Goal: Navigation & Orientation: Find specific page/section

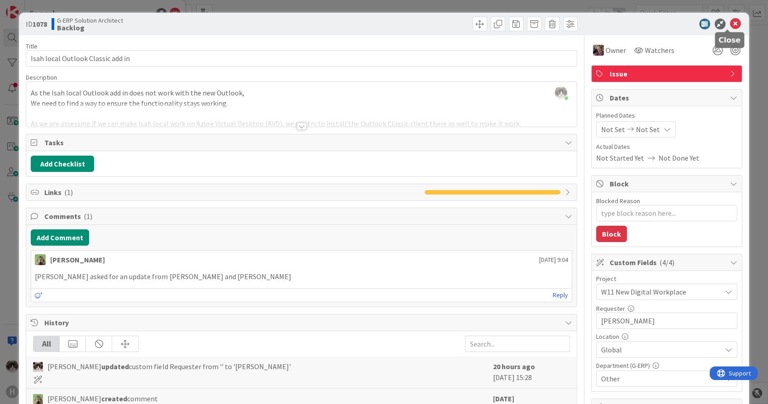
click at [733, 22] on icon at bounding box center [735, 24] width 11 height 11
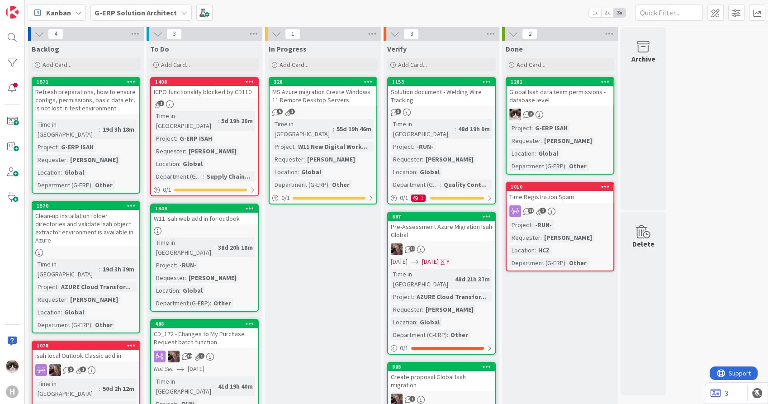
click at [150, 18] on div "G-ERP Solution Architect" at bounding box center [141, 13] width 101 height 16
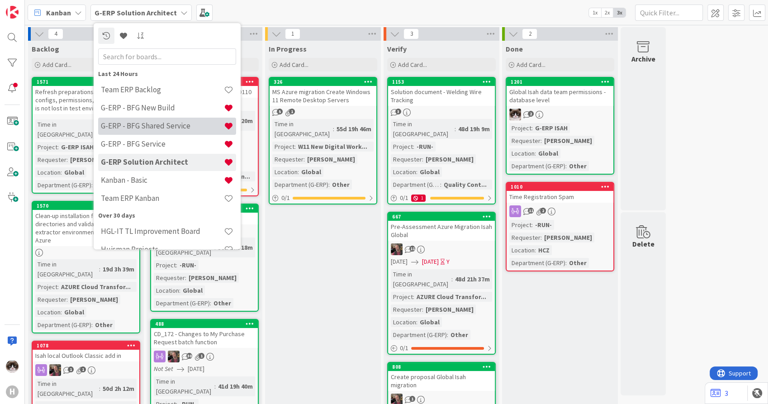
click at [164, 128] on h4 "G-ERP - BFG Shared Service" at bounding box center [162, 126] width 123 height 9
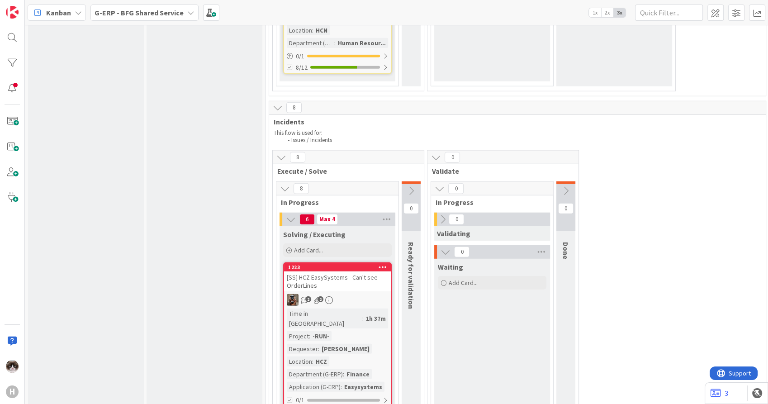
scroll to position [2514, 0]
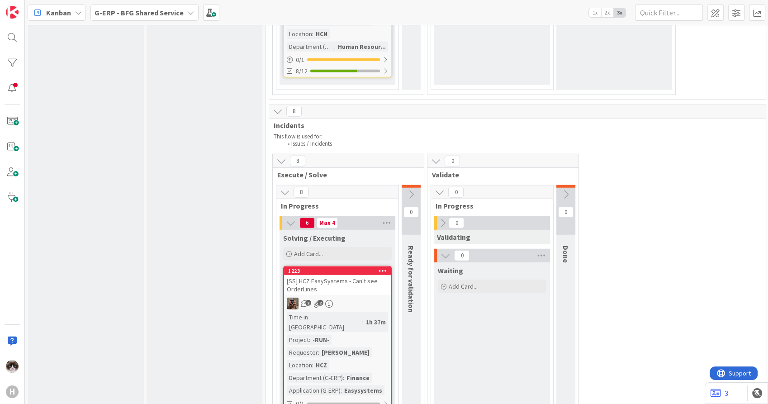
click at [356, 298] on div "2 2" at bounding box center [337, 304] width 107 height 12
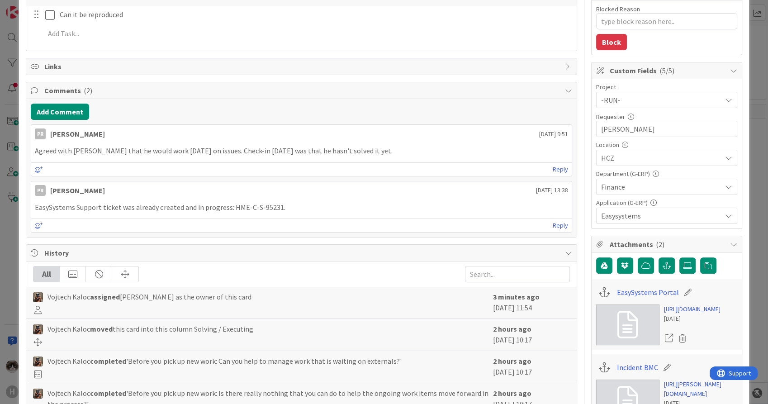
scroll to position [301, 0]
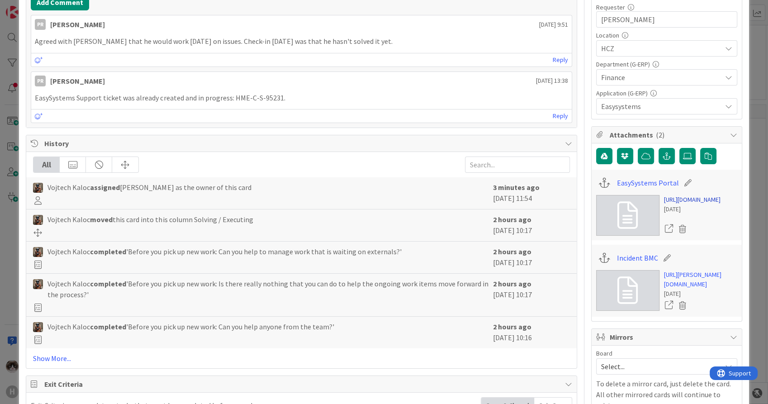
click at [677, 204] on link "[URL][DOMAIN_NAME]" at bounding box center [692, 200] width 57 height 10
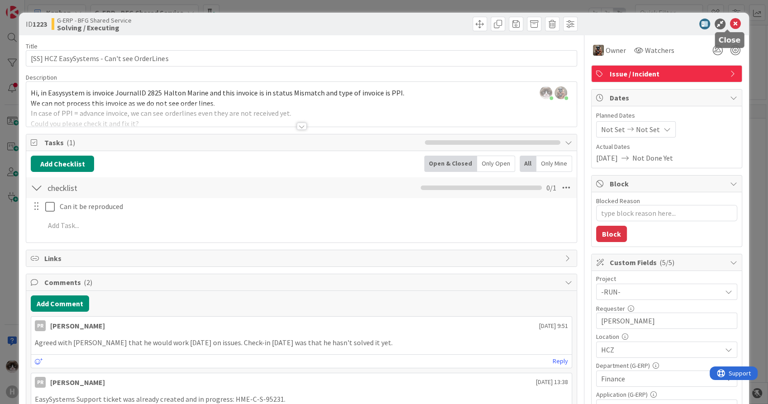
click at [730, 21] on icon at bounding box center [735, 24] width 11 height 11
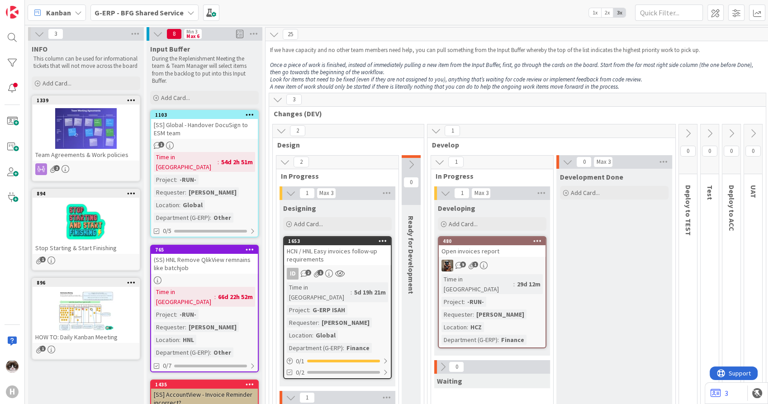
click at [144, 6] on div "G-ERP - BFG Shared Service" at bounding box center [145, 13] width 108 height 16
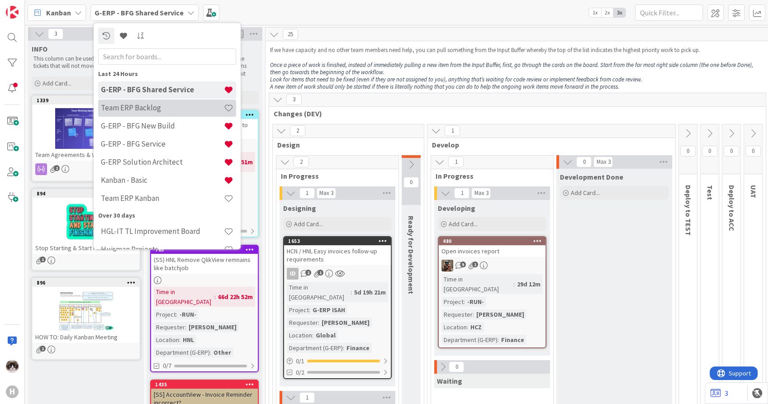
click at [159, 102] on div "Team ERP Backlog" at bounding box center [167, 108] width 138 height 17
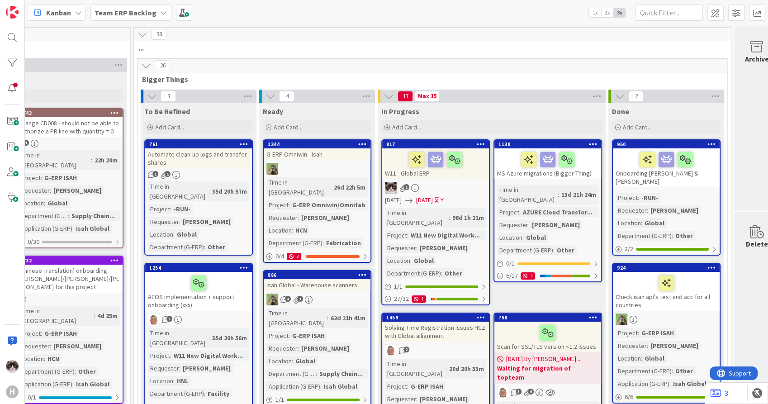
scroll to position [0, 302]
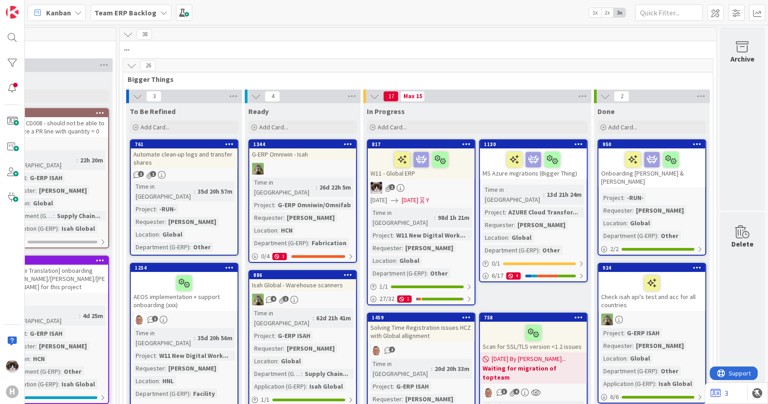
click at [448, 180] on link "817 W11 - Global ERP 1 [DATE] [DATE] Y Time in Column : 98d 1h 21m Project : W1…" at bounding box center [421, 222] width 109 height 166
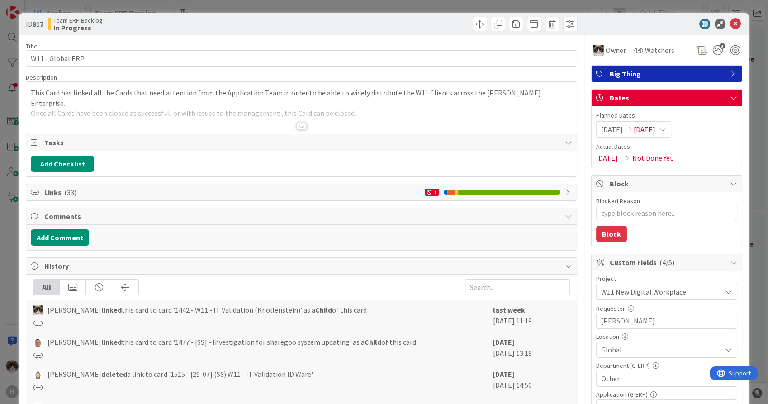
click at [565, 193] on icon at bounding box center [568, 192] width 7 height 7
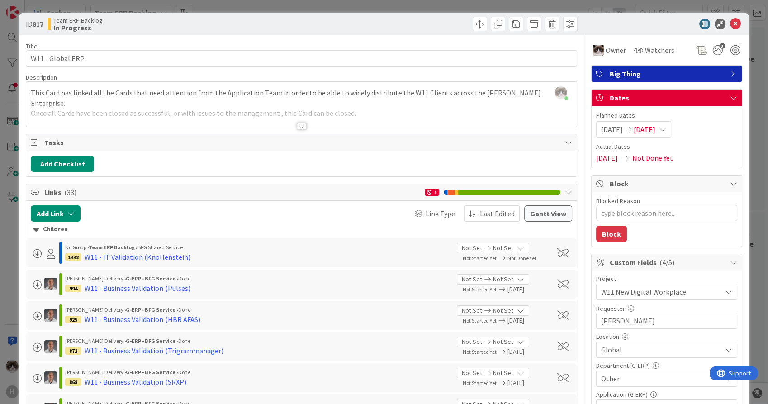
click at [565, 189] on icon at bounding box center [568, 192] width 7 height 7
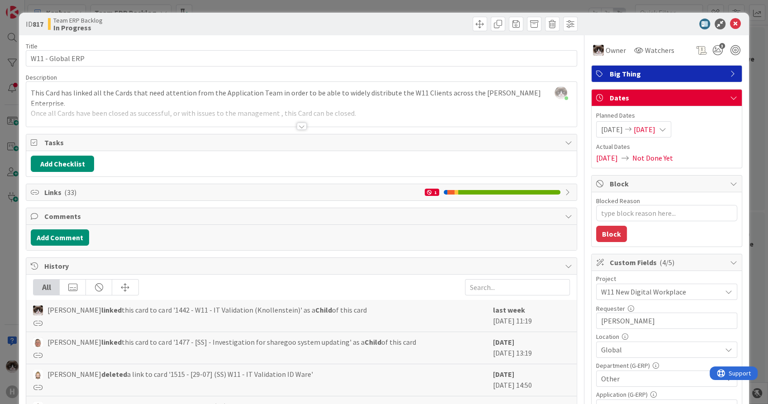
click at [565, 190] on icon at bounding box center [568, 192] width 7 height 7
type textarea "x"
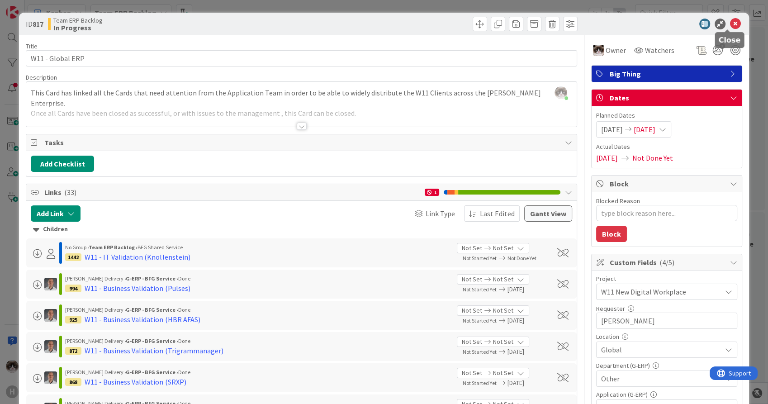
click at [730, 25] on icon at bounding box center [735, 24] width 11 height 11
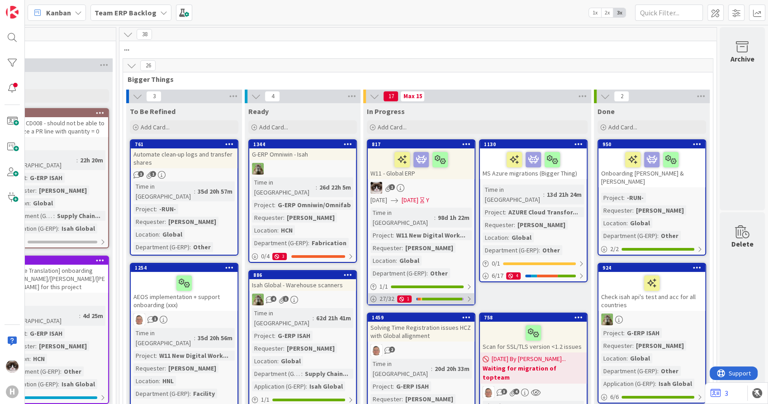
click at [465, 293] on div "27 / 32 1" at bounding box center [421, 298] width 107 height 11
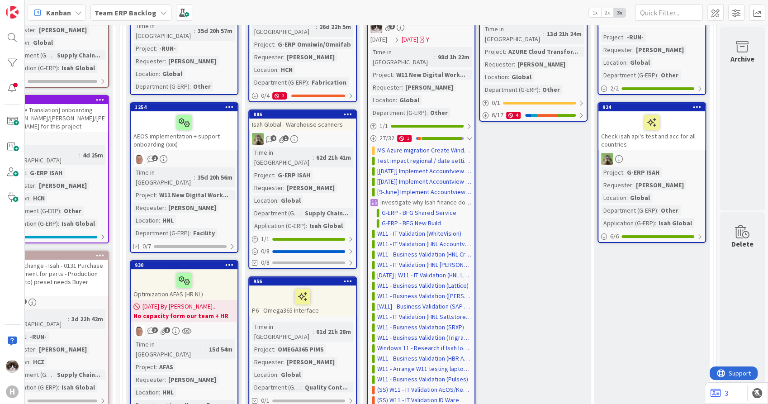
scroll to position [301, 302]
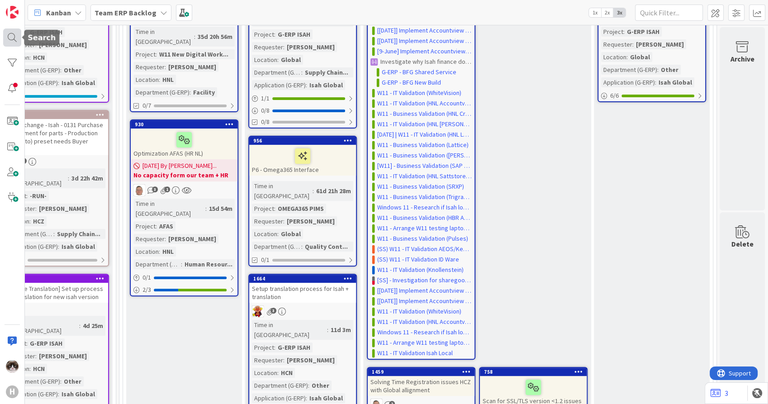
click at [13, 38] on div at bounding box center [12, 38] width 18 height 18
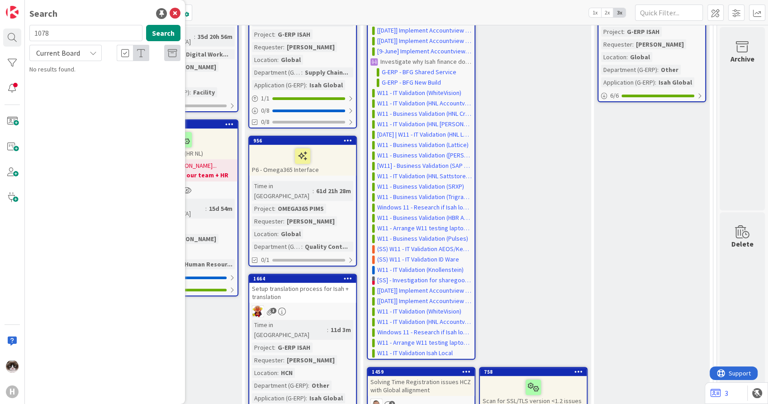
click at [70, 65] on div "No results found." at bounding box center [104, 70] width 151 height 10
click at [71, 56] on span "Current Board" at bounding box center [58, 52] width 44 height 9
click at [64, 95] on span "All Boards" at bounding box center [81, 91] width 94 height 14
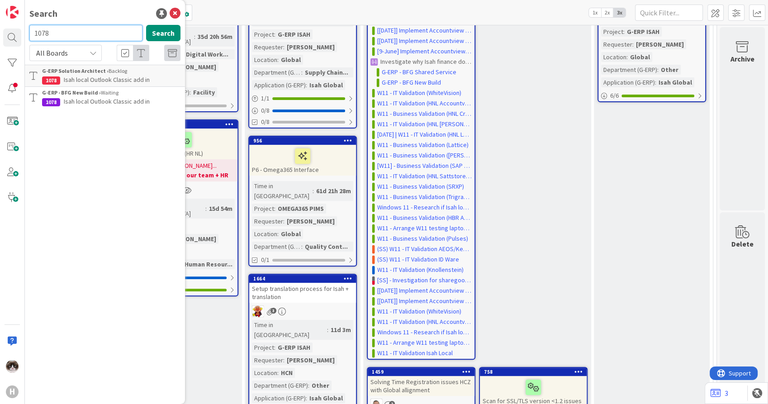
click at [73, 40] on input "1078" at bounding box center [85, 33] width 113 height 16
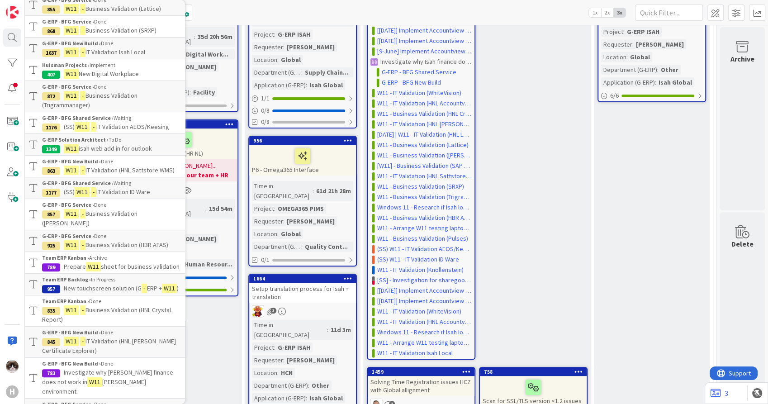
scroll to position [0, 0]
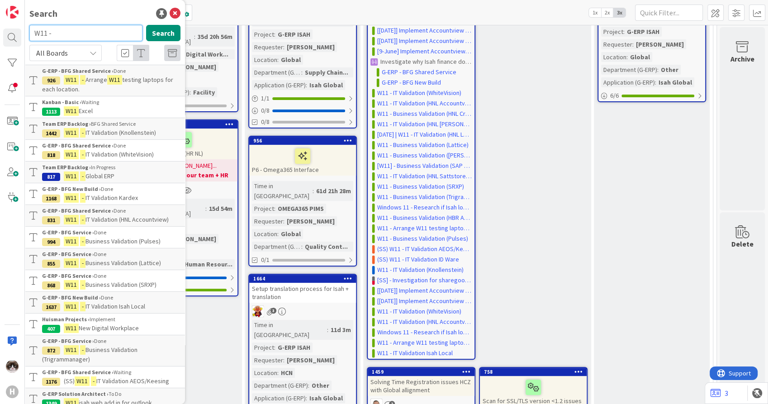
click at [89, 33] on input "W11 -" at bounding box center [85, 33] width 113 height 16
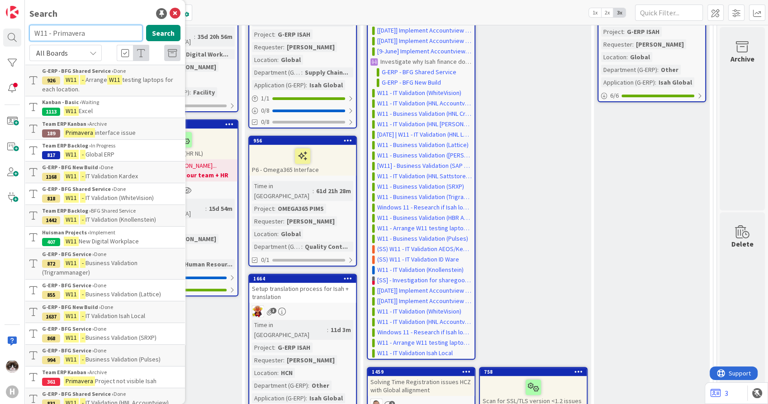
click at [87, 29] on input "W11 - Primavera" at bounding box center [85, 33] width 113 height 16
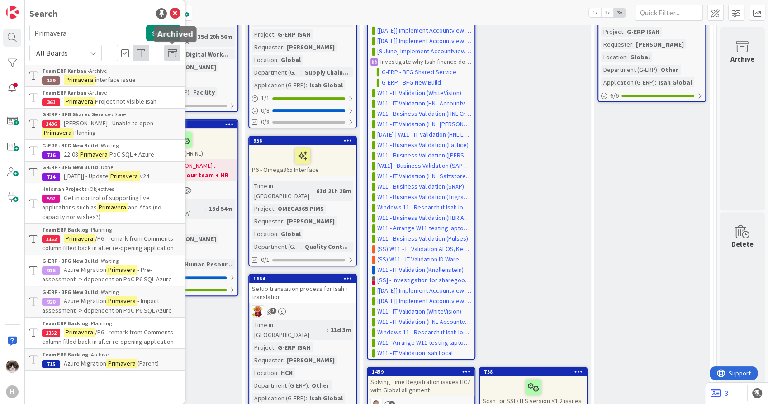
click at [177, 54] on div at bounding box center [172, 53] width 16 height 16
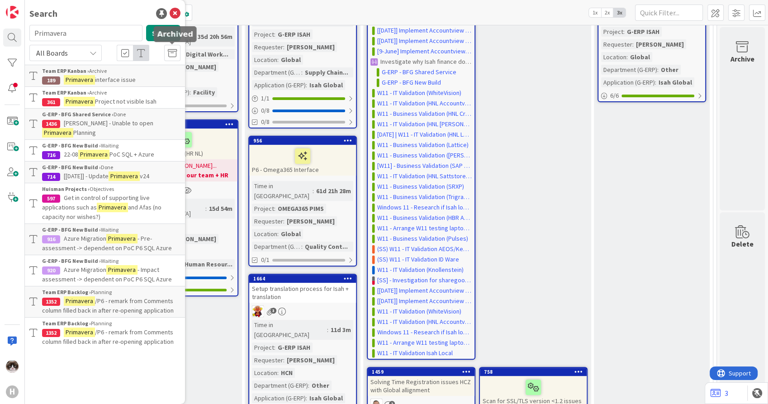
click at [177, 54] on div at bounding box center [172, 53] width 16 height 16
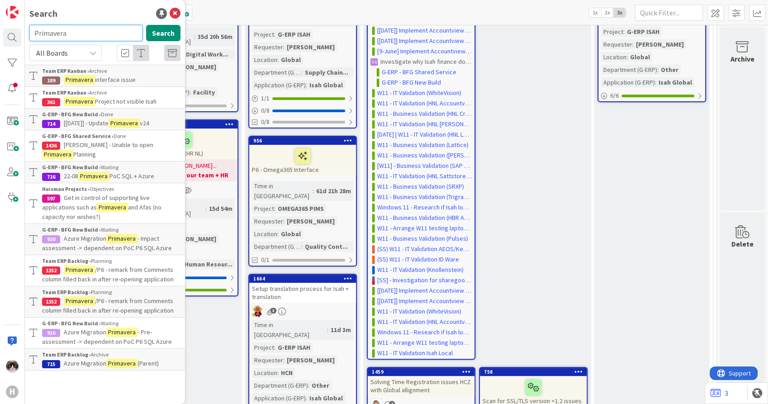
click at [94, 28] on input "Primavera" at bounding box center [85, 33] width 113 height 16
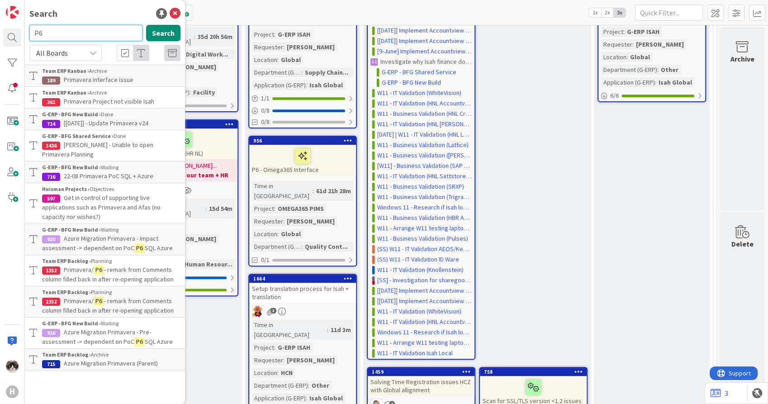
type input "P6"
click at [178, 14] on icon at bounding box center [175, 13] width 11 height 11
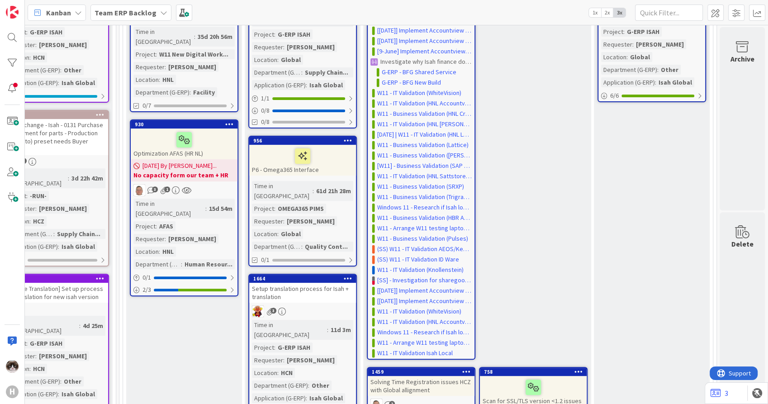
click at [115, 18] on div "Team ERP Backlog" at bounding box center [131, 13] width 81 height 16
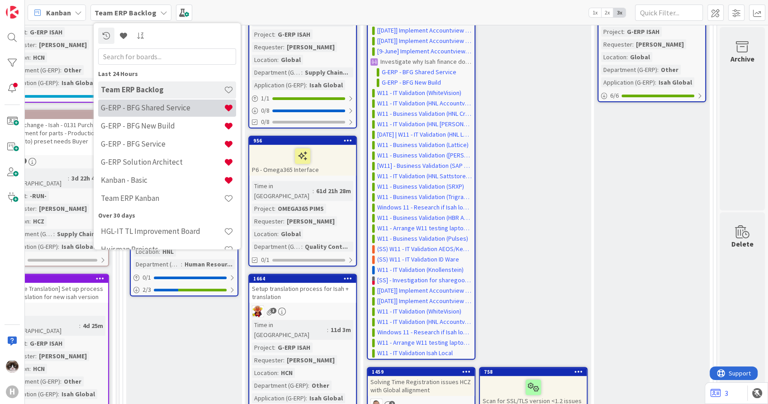
click at [130, 114] on div "G-ERP - BFG Shared Service" at bounding box center [167, 108] width 138 height 17
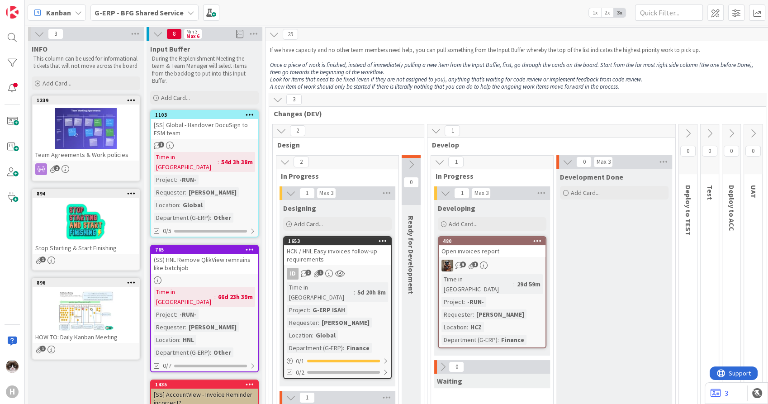
click at [157, 18] on div "G-ERP - BFG Shared Service" at bounding box center [145, 13] width 108 height 16
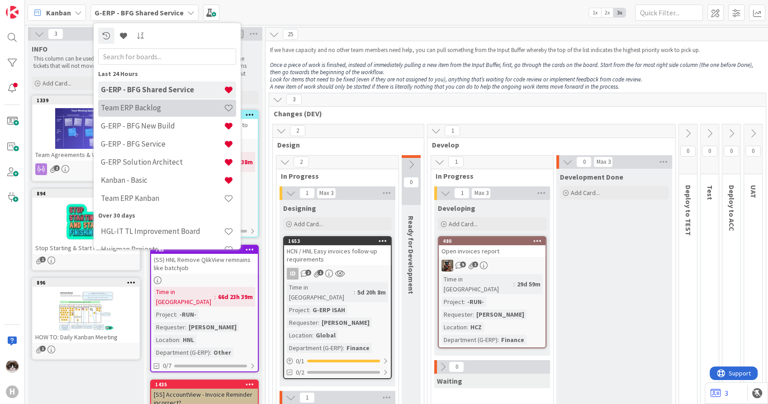
click at [165, 108] on h4 "Team ERP Backlog" at bounding box center [162, 108] width 123 height 9
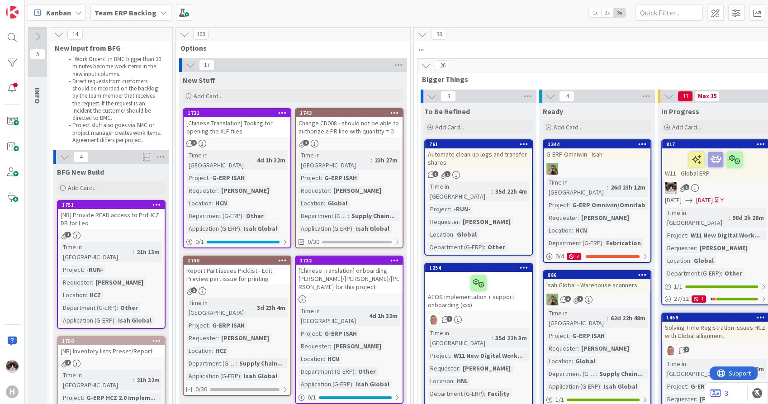
click at [381, 138] on link "1743 Change CD008 - should not be able to authorize a PR line with quantity = 0…" at bounding box center [349, 178] width 109 height 140
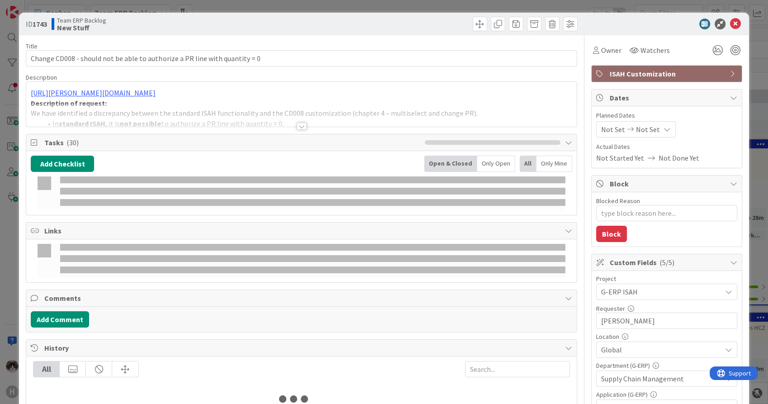
scroll to position [26, 0]
click at [710, 52] on icon at bounding box center [718, 50] width 16 height 16
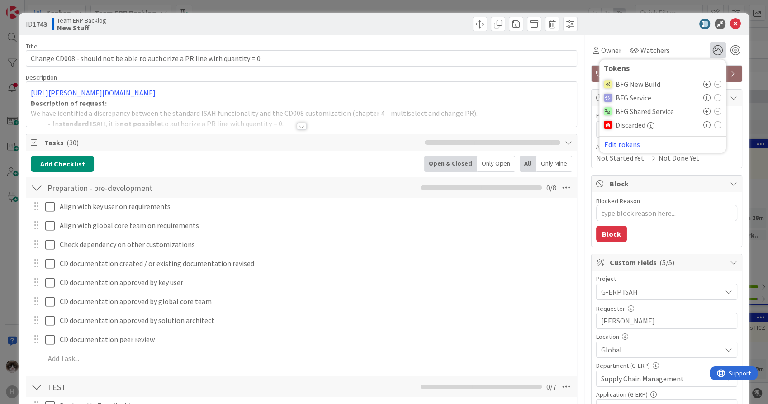
scroll to position [0, 0]
click at [730, 23] on icon at bounding box center [735, 24] width 11 height 11
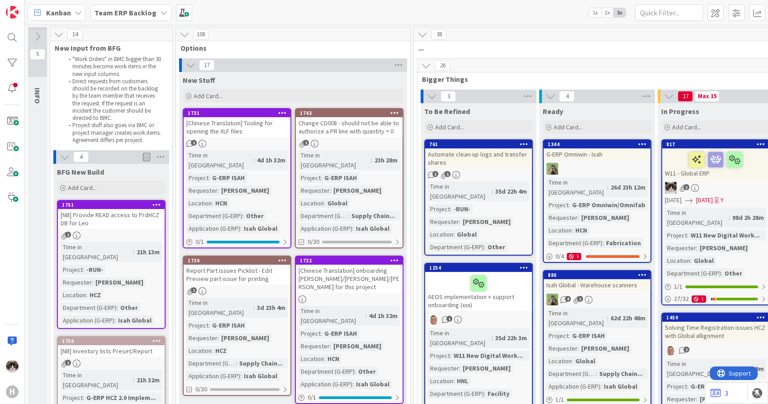
click at [108, 14] on b "Team ERP Backlog" at bounding box center [126, 12] width 62 height 9
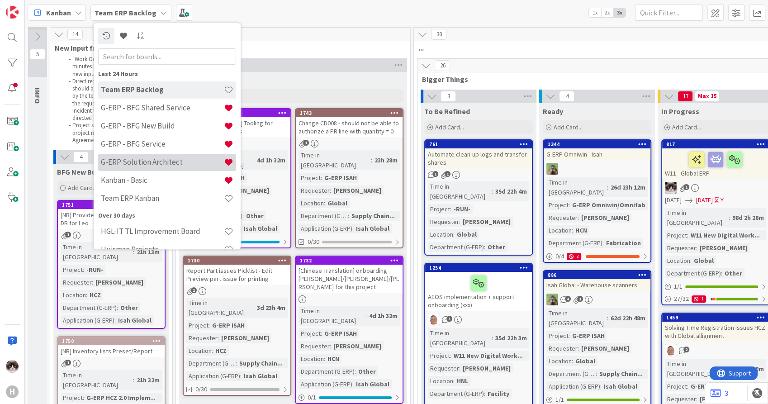
click at [179, 154] on div "G-ERP Solution Architect" at bounding box center [167, 162] width 138 height 17
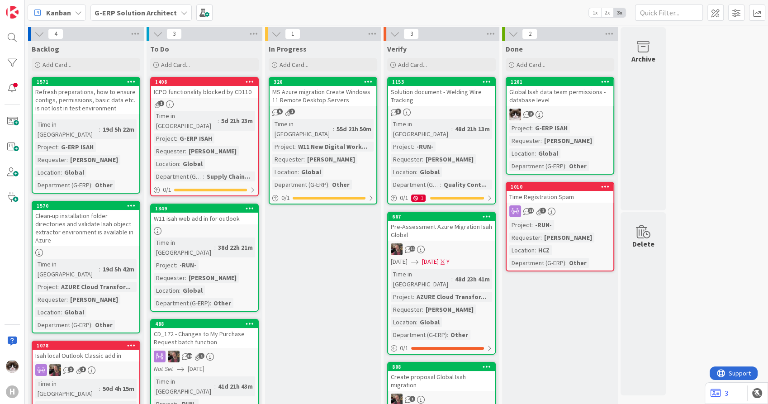
click at [159, 9] on b "G-ERP Solution Architect" at bounding box center [136, 12] width 82 height 9
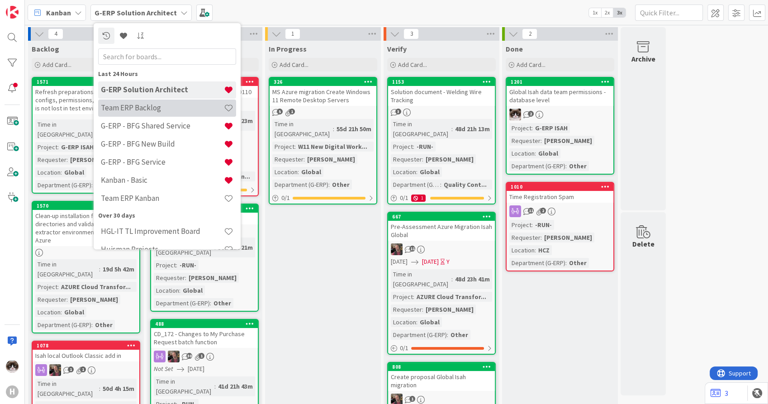
click at [172, 112] on h4 "Team ERP Backlog" at bounding box center [162, 108] width 123 height 9
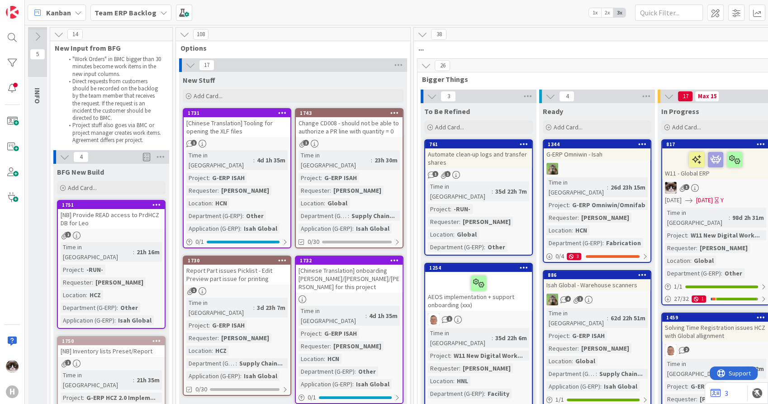
click at [150, 7] on span "Team ERP Backlog" at bounding box center [126, 12] width 62 height 11
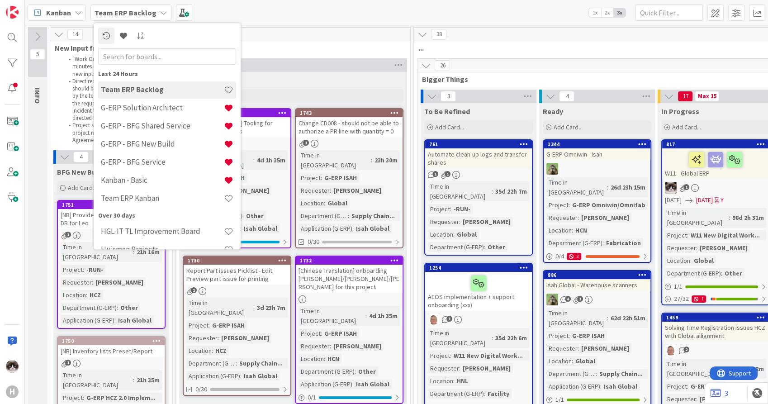
click at [175, 110] on h4 "G-ERP Solution Architect" at bounding box center [162, 108] width 123 height 9
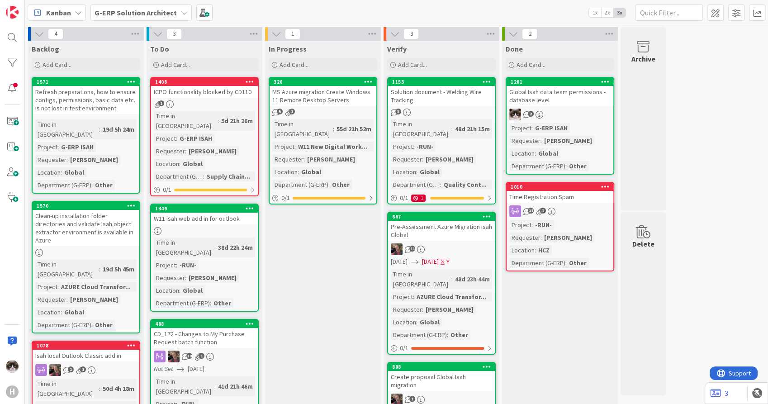
click at [591, 210] on div "11 2" at bounding box center [560, 211] width 107 height 12
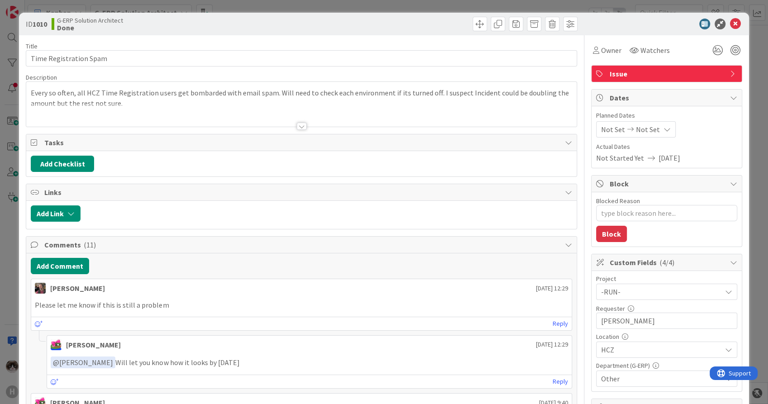
type textarea "x"
click at [730, 24] on icon at bounding box center [735, 24] width 11 height 11
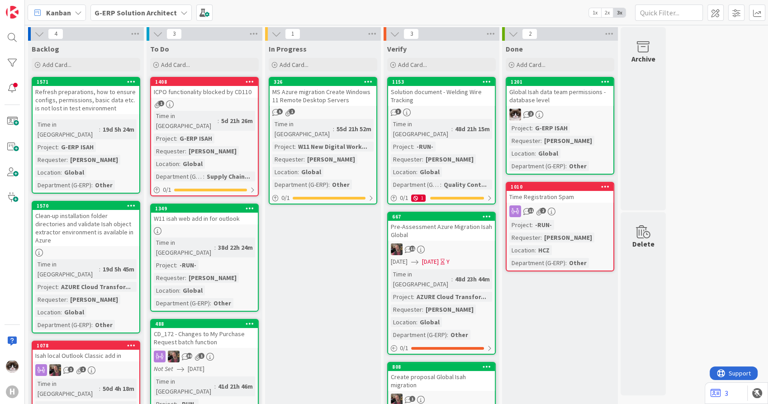
click at [161, 19] on div "G-ERP Solution Architect" at bounding box center [141, 13] width 101 height 16
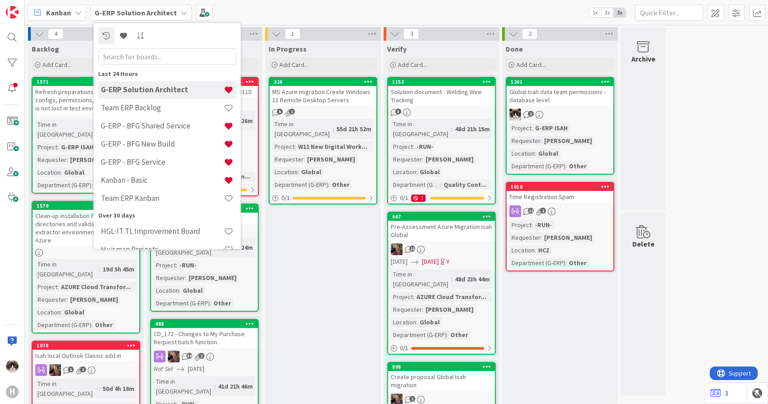
click at [337, 257] on div "In Progress Add Card... 326 MS Azure migration Create Windows 11 Remote Desktop…" at bounding box center [323, 322] width 116 height 562
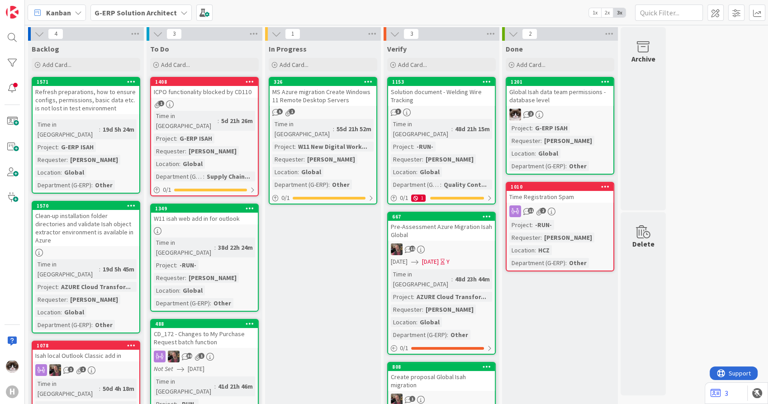
click at [138, 7] on span "G-ERP Solution Architect" at bounding box center [136, 12] width 82 height 11
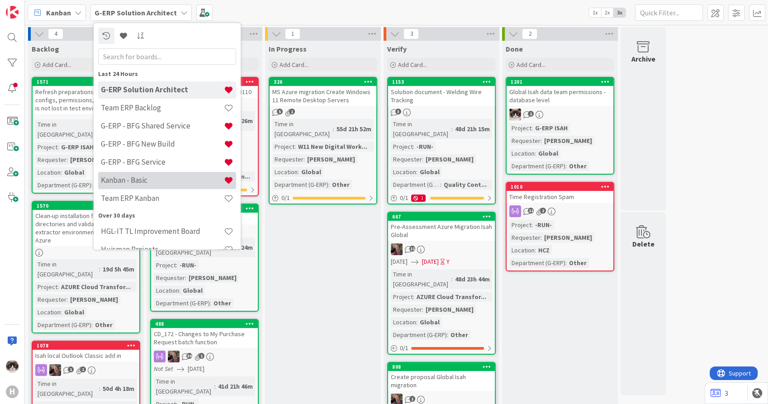
click at [136, 178] on h4 "Kanban - Basic" at bounding box center [162, 180] width 123 height 9
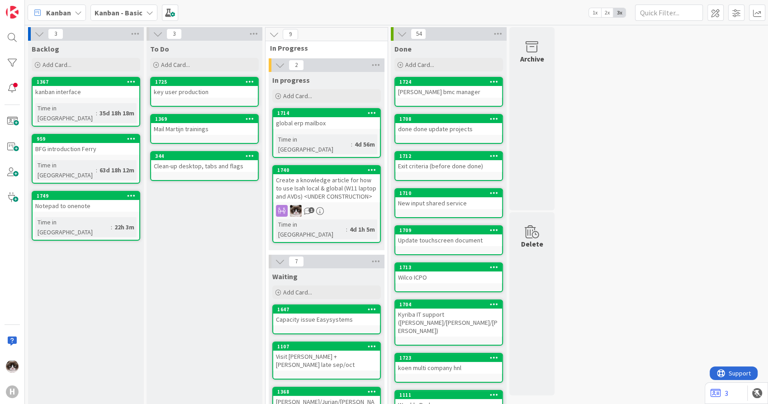
click at [125, 12] on b "Kanban - Basic" at bounding box center [119, 12] width 48 height 9
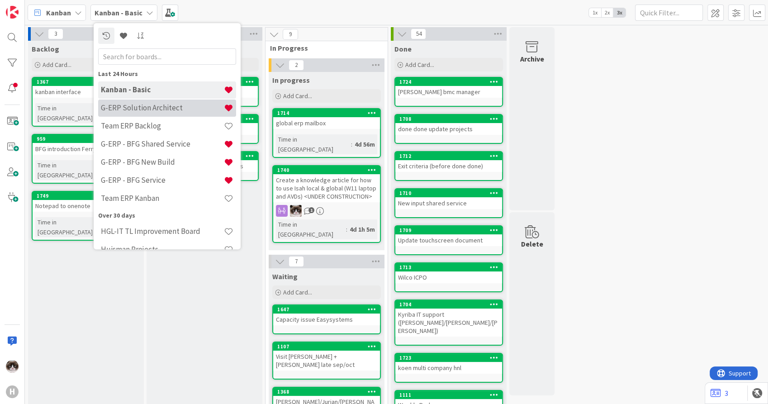
click at [149, 107] on h4 "G-ERP Solution Architect" at bounding box center [162, 108] width 123 height 9
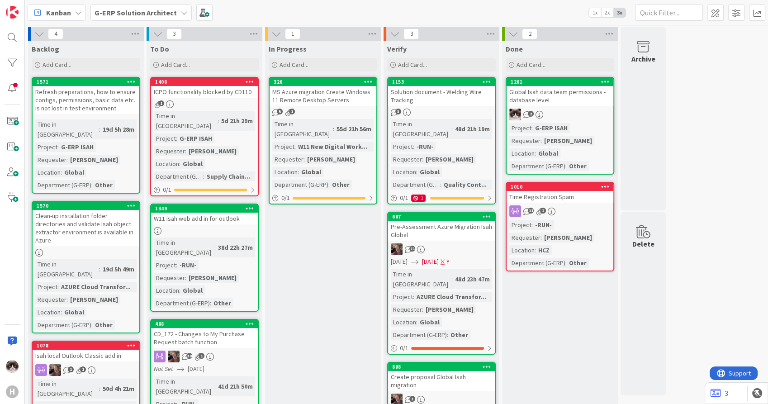
click at [159, 10] on b "G-ERP Solution Architect" at bounding box center [136, 12] width 82 height 9
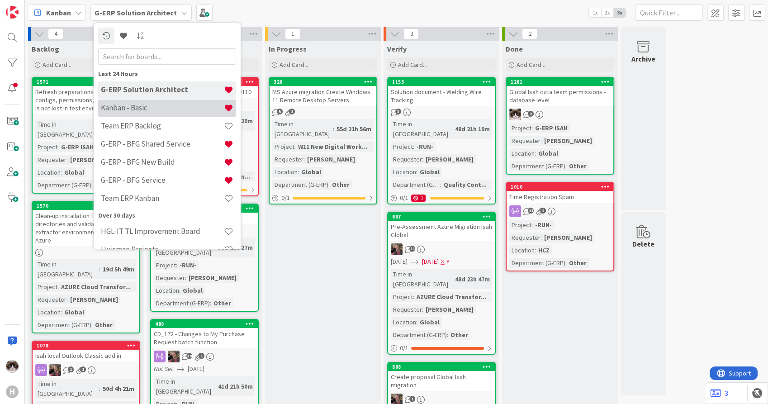
click at [146, 113] on div "Kanban - Basic" at bounding box center [167, 108] width 138 height 17
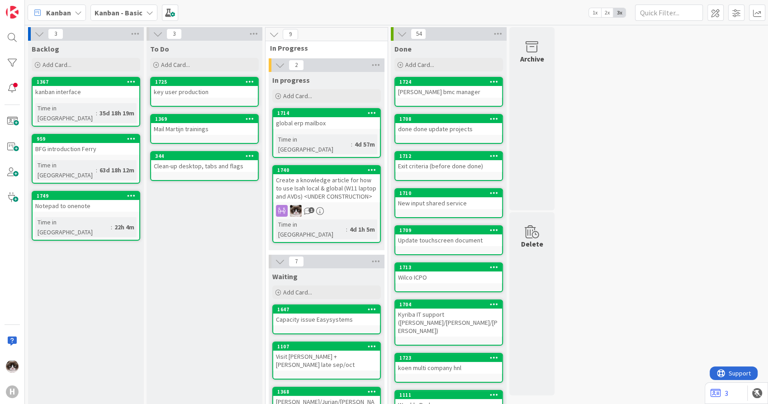
click at [128, 13] on b "Kanban - Basic" at bounding box center [119, 12] width 48 height 9
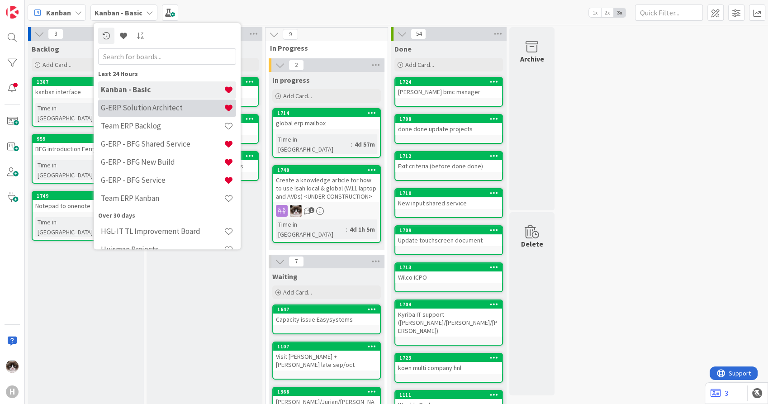
click at [172, 112] on h4 "G-ERP Solution Architect" at bounding box center [162, 108] width 123 height 9
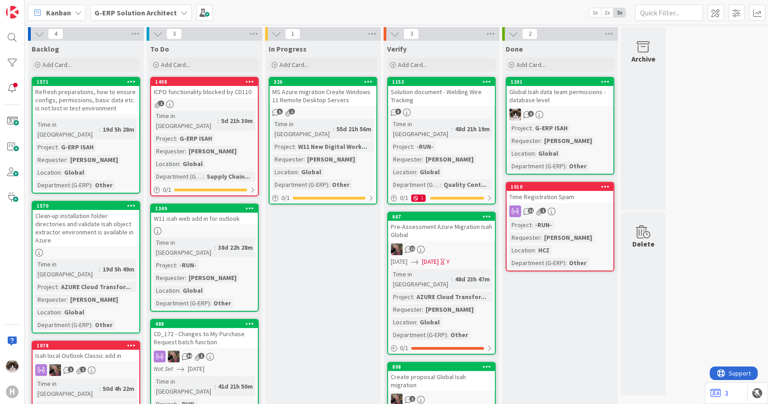
click at [148, 17] on b "G-ERP Solution Architect" at bounding box center [136, 12] width 82 height 9
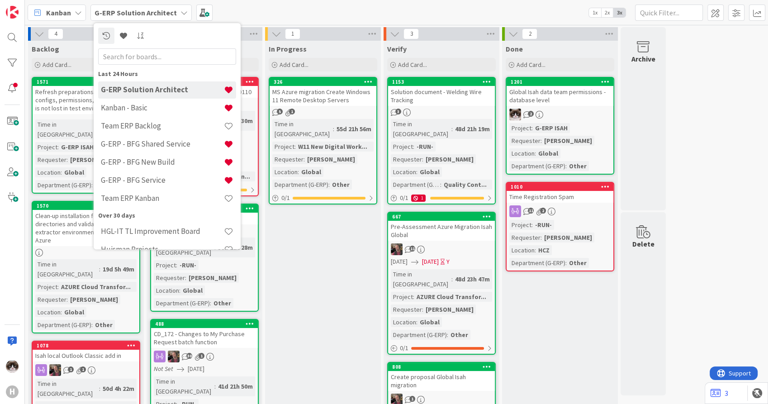
click at [295, 243] on div "In Progress Add Card... 326 MS Azure migration Create Windows 11 Remote Desktop…" at bounding box center [323, 322] width 116 height 562
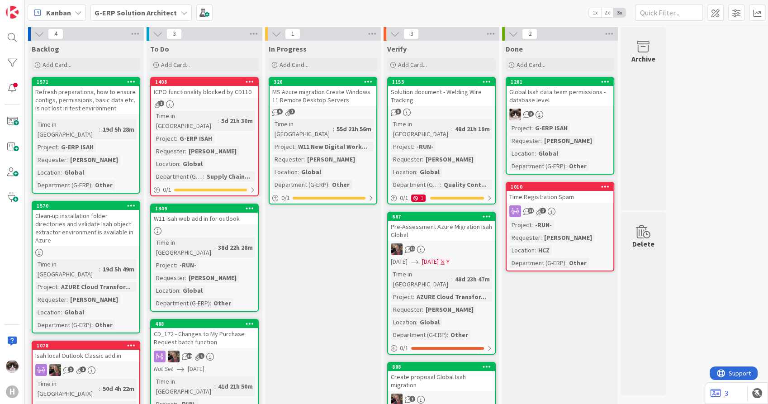
click at [315, 257] on div "In Progress Add Card... 326 MS Azure migration Create Windows 11 Remote Desktop…" at bounding box center [323, 322] width 116 height 562
click at [163, 13] on b "G-ERP Solution Architect" at bounding box center [136, 12] width 82 height 9
